Goal: Check status: Check status

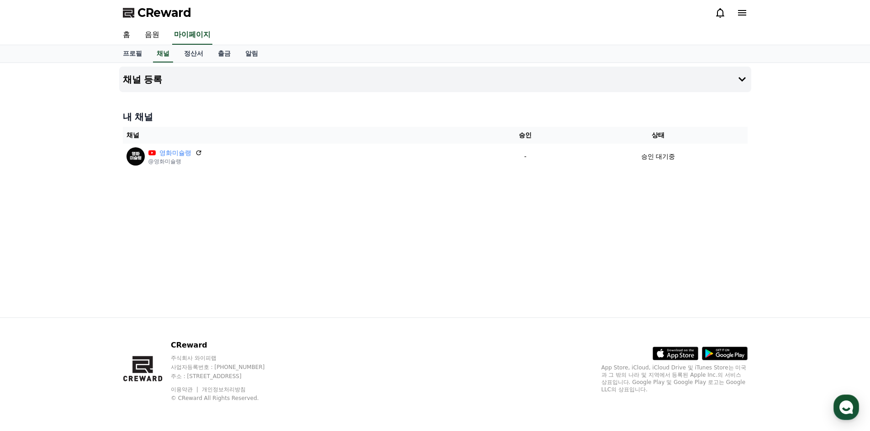
click at [372, 208] on div "채널 등록 내 채널 채널 승인 상태 영화미슐랭 @영화미슐랭 - 승인 대기중" at bounding box center [435, 190] width 639 height 255
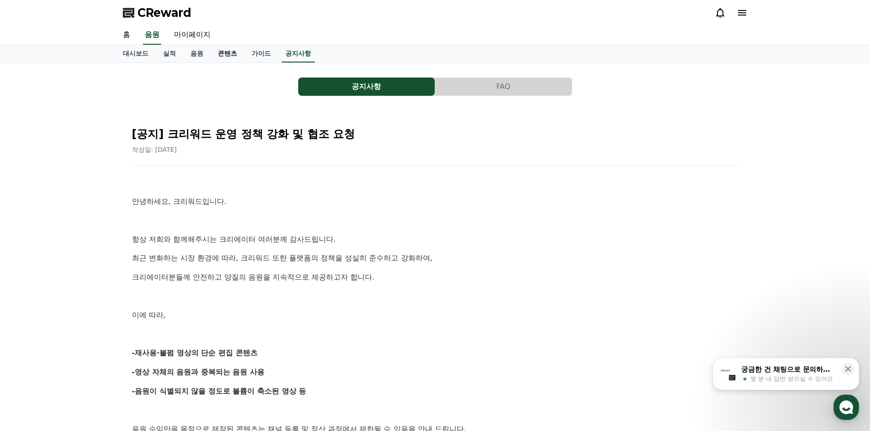
click at [218, 52] on link "콘텐츠" at bounding box center [227, 53] width 34 height 17
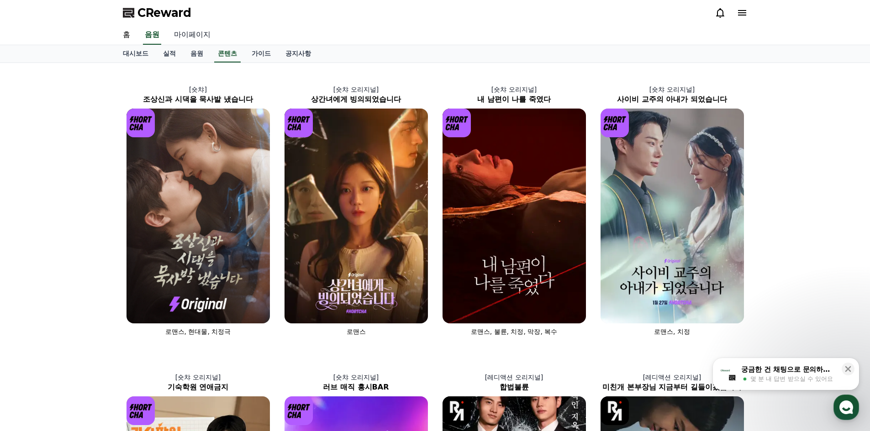
click at [182, 34] on link "마이페이지" at bounding box center [192, 35] width 51 height 19
select select "**********"
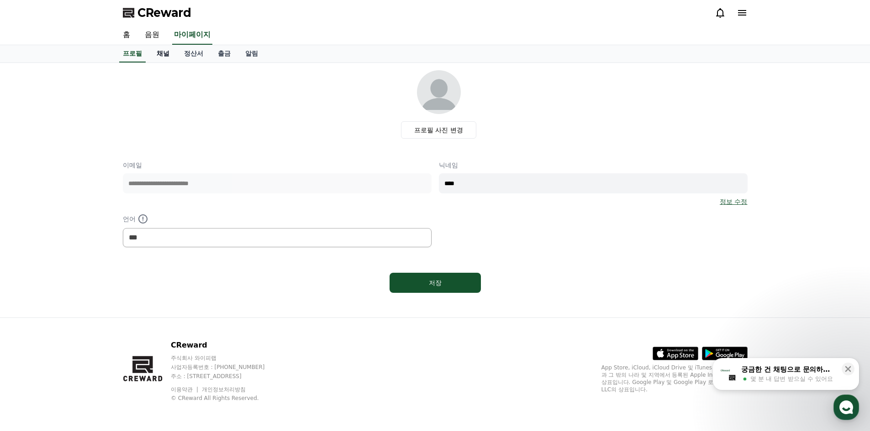
click at [158, 53] on link "채널" at bounding box center [162, 53] width 27 height 17
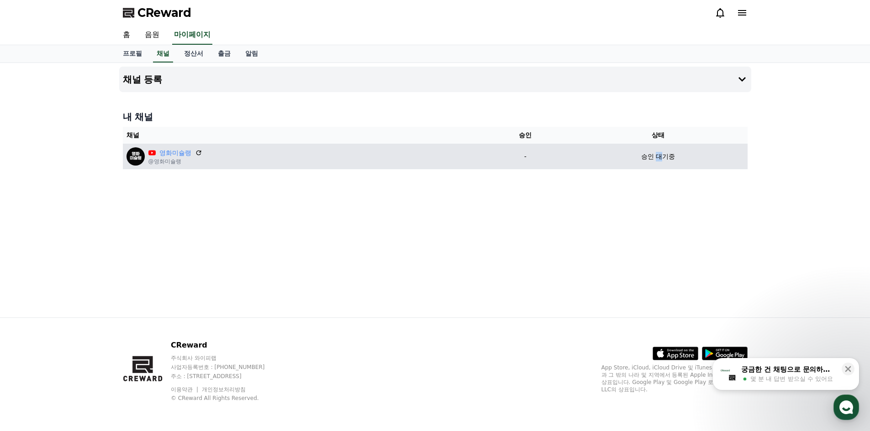
click at [658, 157] on p "승인 대기중" at bounding box center [658, 157] width 34 height 10
click at [647, 158] on p "승인 대기중" at bounding box center [658, 157] width 34 height 10
drag, startPoint x: 640, startPoint y: 158, endPoint x: 685, endPoint y: 157, distance: 44.8
click at [684, 157] on div "승인 대기중" at bounding box center [657, 157] width 171 height 10
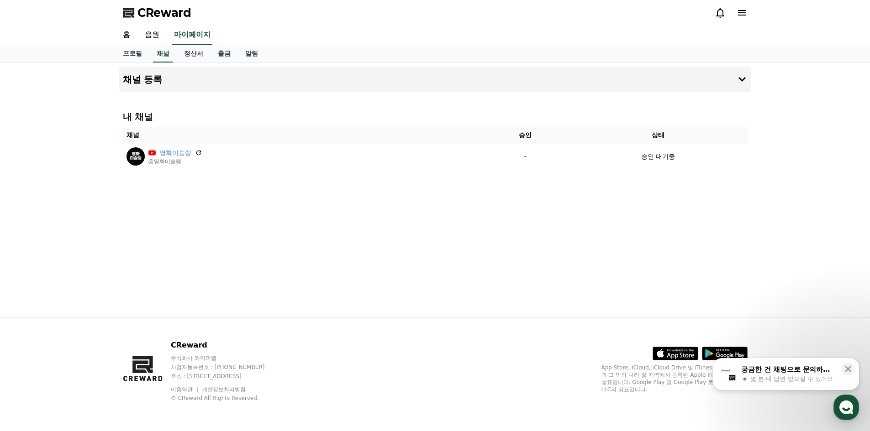
click at [695, 177] on div "채널 등록 내 채널 채널 승인 상태 영화미슐랭 @영화미슐랭 - 승인 대기중" at bounding box center [435, 190] width 639 height 255
click at [780, 382] on span "몇 분 내 답변 받으실 수 있어요" at bounding box center [791, 379] width 83 height 8
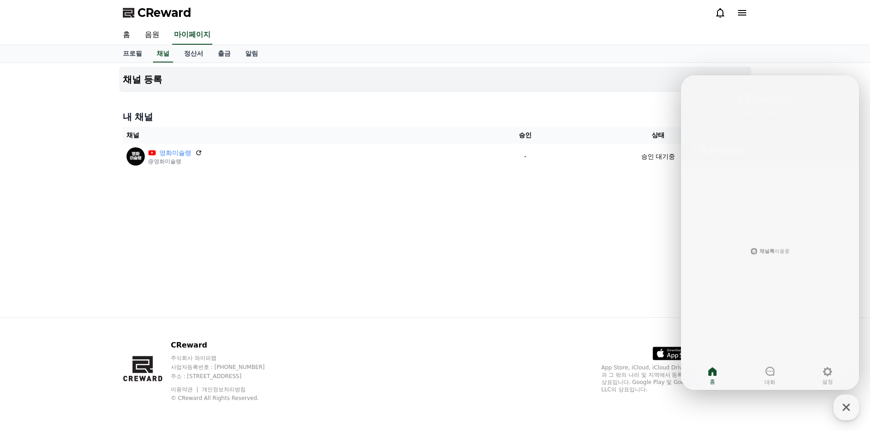
click at [569, 196] on div "채널 등록 내 채널 채널 승인 상태 영화미슐랭 @영화미슐랭 - 승인 대기중" at bounding box center [435, 190] width 639 height 255
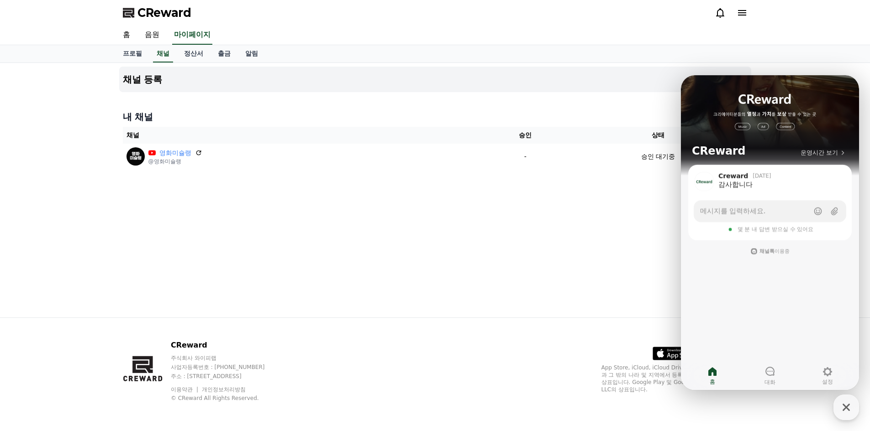
click at [542, 290] on div "채널 등록 내 채널 채널 승인 상태 영화미슐랭 @영화미슐랭 - 승인 대기중" at bounding box center [435, 190] width 639 height 255
click at [839, 405] on icon "button" at bounding box center [846, 408] width 16 height 16
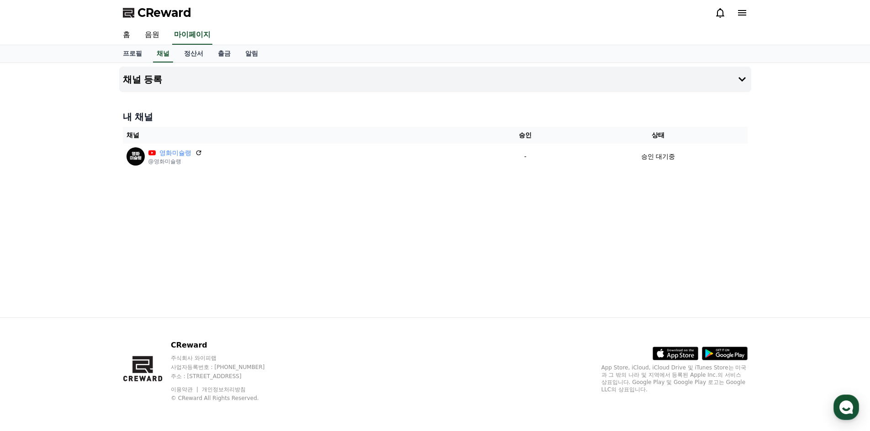
click at [363, 183] on div "채널 등록 내 채널 채널 승인 상태 영화미슐랭 @영화미슐랭 - 승인 대기중" at bounding box center [435, 190] width 639 height 255
click at [332, 279] on div "채널 등록 내 채널 채널 승인 상태 영화미슐랭 @영화미슐랭 - 승인 대기중" at bounding box center [435, 190] width 639 height 255
click at [415, 256] on div "채널 등록 내 채널 채널 승인 상태 영화미슐랭 @영화미슐랭 - 승인 대기중" at bounding box center [435, 190] width 639 height 255
